Goal: Information Seeking & Learning: Check status

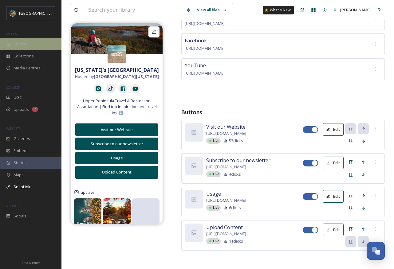
scroll to position [1, 0]
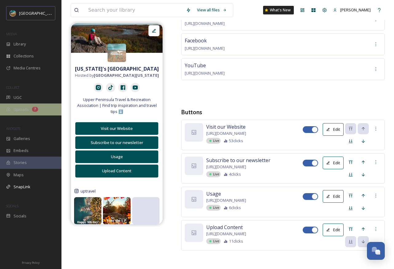
click at [30, 112] on div "Uploads 7" at bounding box center [30, 110] width 61 height 12
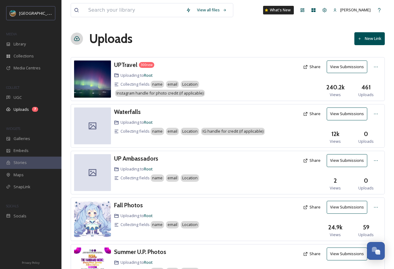
click at [348, 64] on button "View Submissions" at bounding box center [347, 67] width 41 height 13
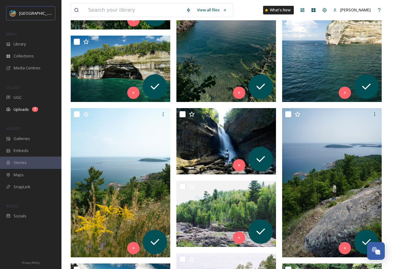
scroll to position [241, 0]
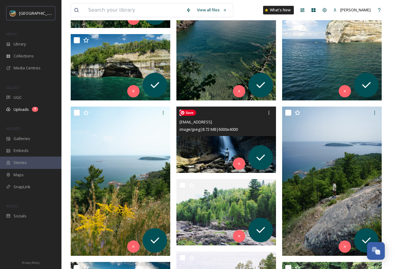
click at [203, 153] on img at bounding box center [226, 140] width 100 height 66
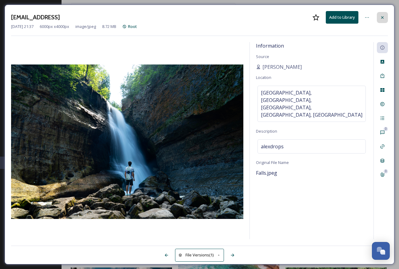
click at [381, 17] on icon at bounding box center [382, 17] width 5 height 5
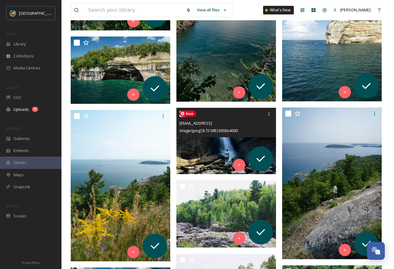
click at [208, 144] on img at bounding box center [226, 141] width 100 height 66
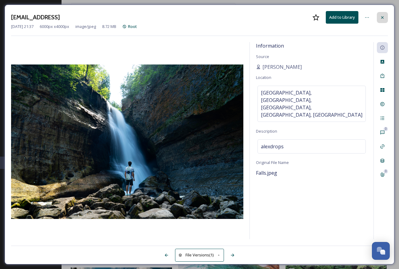
click at [381, 21] on div at bounding box center [382, 17] width 11 height 11
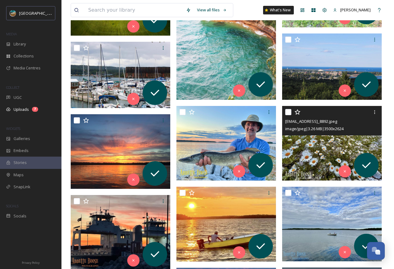
scroll to position [545, 0]
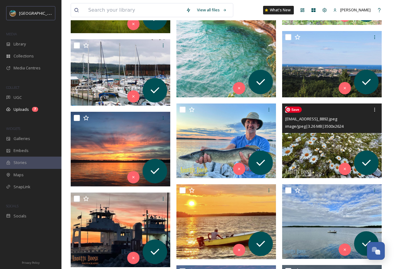
click at [300, 169] on img at bounding box center [332, 141] width 100 height 75
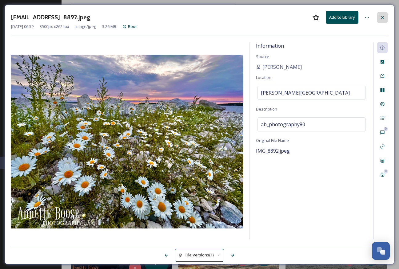
click at [380, 18] on icon at bounding box center [382, 17] width 5 height 5
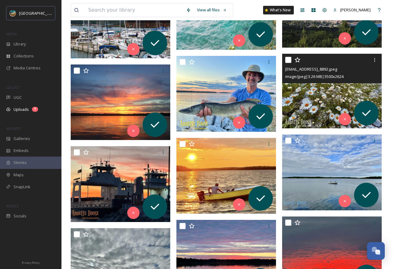
scroll to position [624, 0]
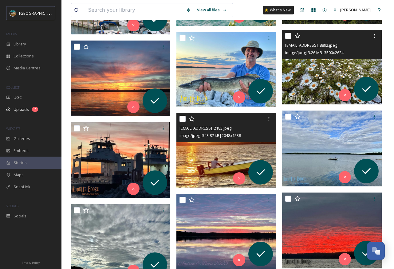
click at [223, 140] on div "[EMAIL_ADDRESS]_2183.jpeg image/jpeg | 543.87 kB | 2048 x 1538" at bounding box center [226, 128] width 100 height 30
click at [231, 157] on img at bounding box center [226, 150] width 100 height 75
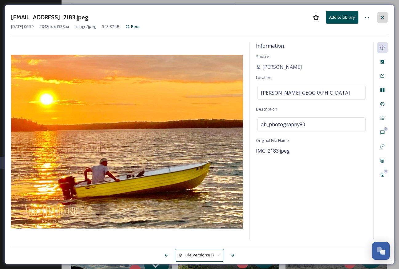
click at [384, 19] on icon at bounding box center [382, 17] width 5 height 5
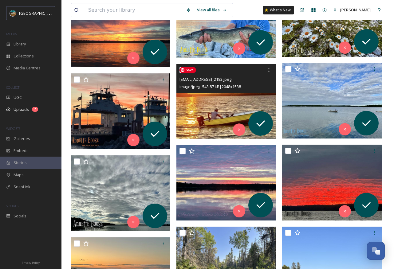
scroll to position [674, 0]
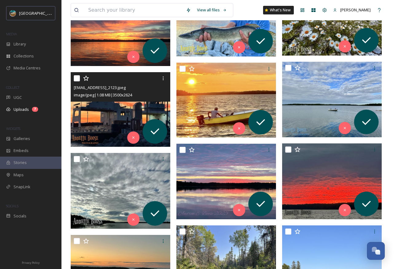
click at [142, 94] on div "image/jpeg | 1.08 MB | 3500 x 2624" at bounding box center [121, 94] width 95 height 7
click at [113, 113] on img at bounding box center [121, 109] width 100 height 75
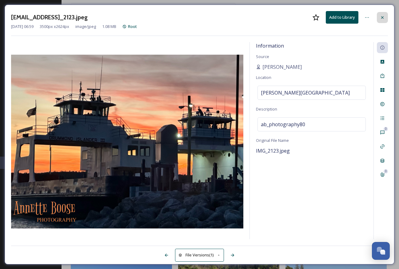
click at [379, 17] on div at bounding box center [382, 17] width 11 height 11
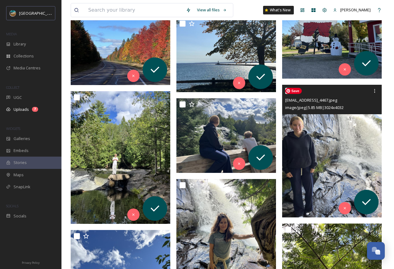
scroll to position [3221, 0]
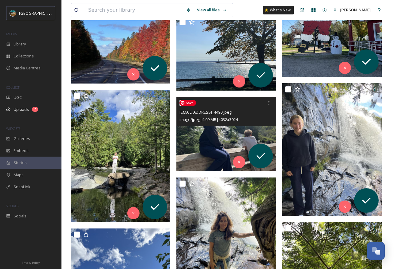
click at [231, 128] on img at bounding box center [226, 134] width 100 height 75
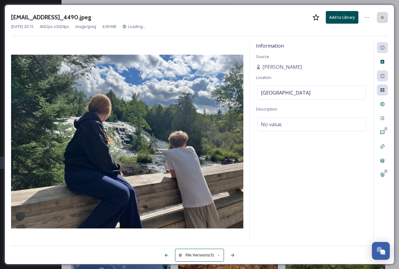
click at [382, 17] on icon at bounding box center [382, 17] width 2 height 2
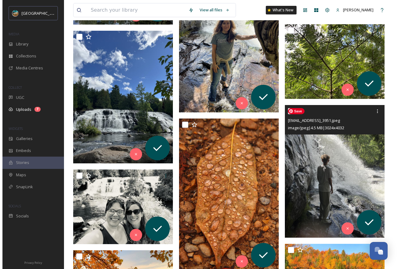
scroll to position [3447, 0]
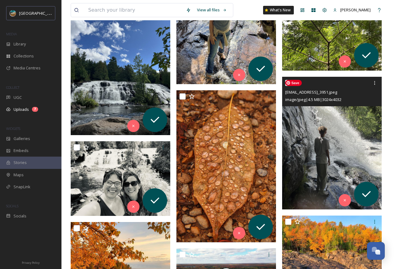
click at [350, 142] on img at bounding box center [332, 143] width 100 height 133
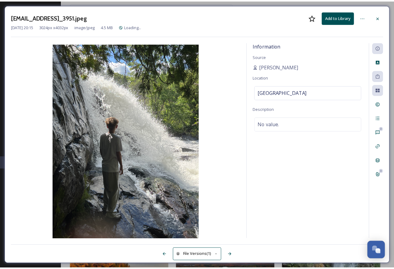
scroll to position [3496, 0]
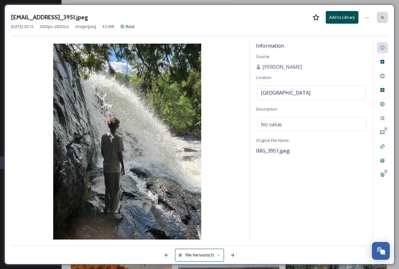
click at [380, 17] on icon at bounding box center [382, 17] width 5 height 5
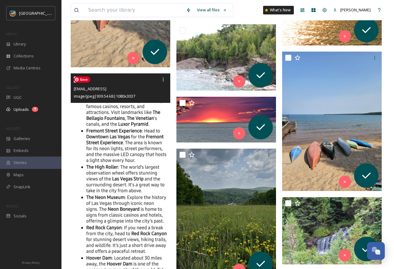
scroll to position [4404, 0]
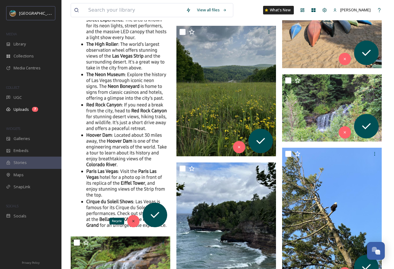
click at [134, 222] on icon at bounding box center [133, 221] width 2 height 2
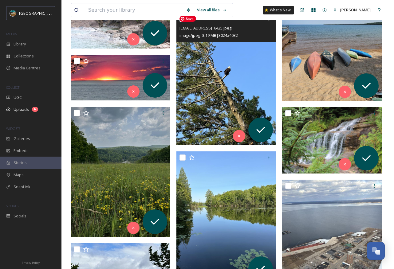
scroll to position [4355, 0]
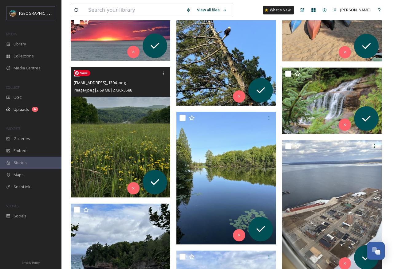
click at [112, 138] on img at bounding box center [121, 132] width 100 height 131
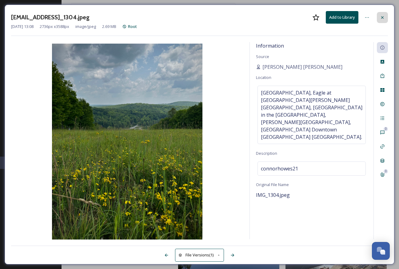
click at [383, 18] on icon at bounding box center [382, 17] width 5 height 5
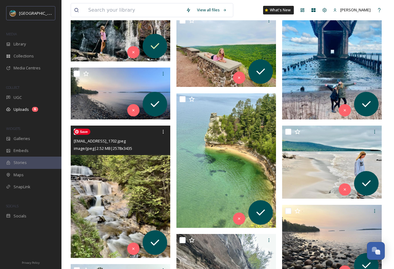
scroll to position [5592, 0]
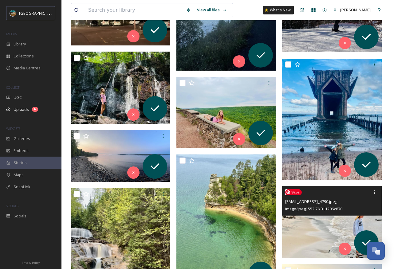
click at [307, 231] on img at bounding box center [332, 222] width 100 height 72
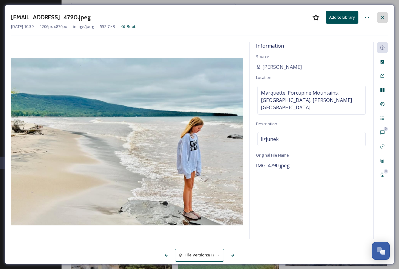
click at [380, 16] on icon at bounding box center [382, 17] width 5 height 5
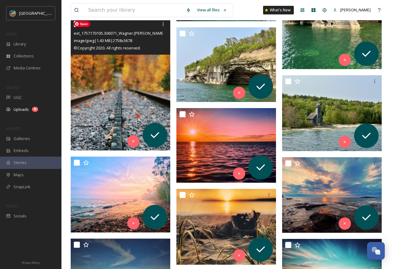
scroll to position [5975, 0]
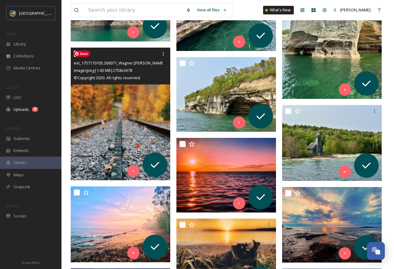
click at [116, 117] on img at bounding box center [121, 114] width 100 height 133
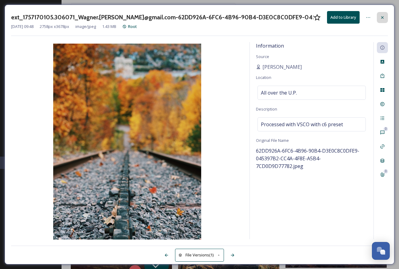
click at [381, 18] on icon at bounding box center [382, 17] width 5 height 5
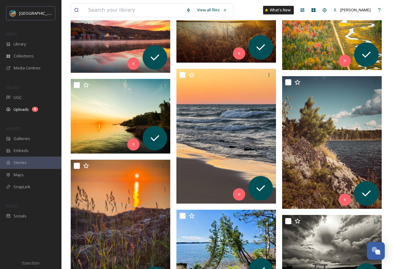
scroll to position [7152, 0]
